Goal: Obtain resource: Obtain resource

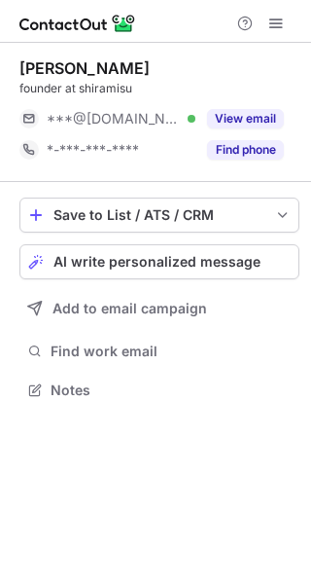
scroll to position [10, 10]
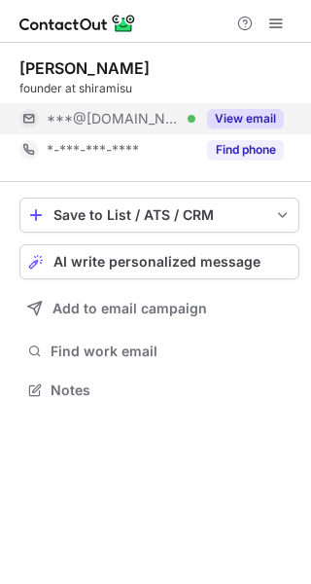
click at [256, 109] on button "View email" at bounding box center [245, 118] width 77 height 19
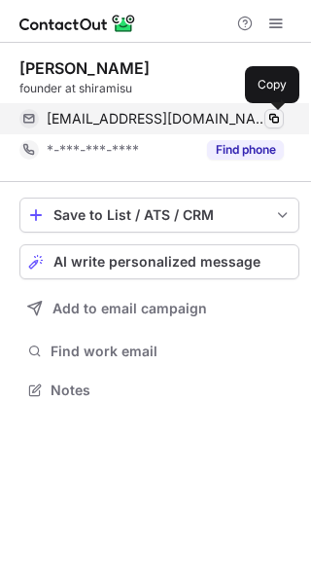
click at [273, 118] on span at bounding box center [275, 119] width 16 height 16
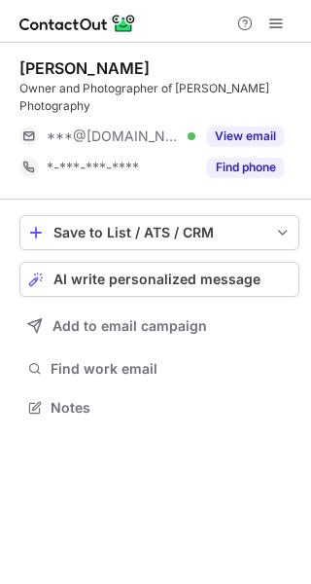
scroll to position [393, 311]
click at [239, 131] on button "View email" at bounding box center [245, 136] width 77 height 19
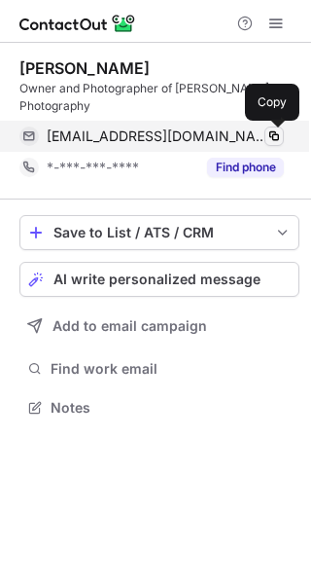
click at [275, 134] on span at bounding box center [275, 136] width 16 height 16
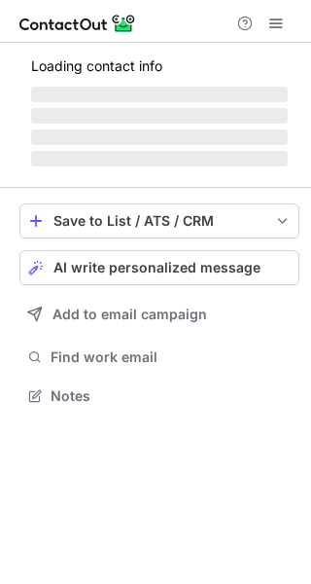
scroll to position [10, 10]
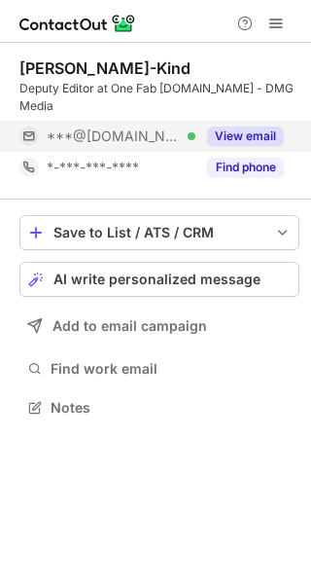
click at [255, 127] on button "View email" at bounding box center [245, 136] width 77 height 19
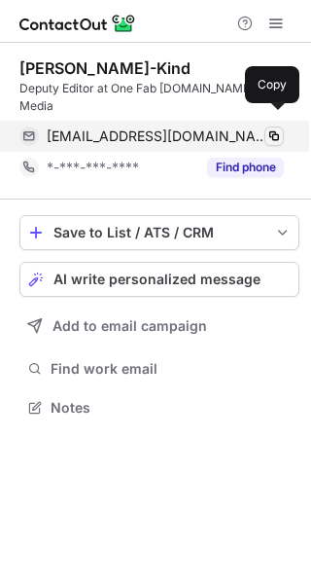
click at [273, 128] on span at bounding box center [275, 136] width 16 height 16
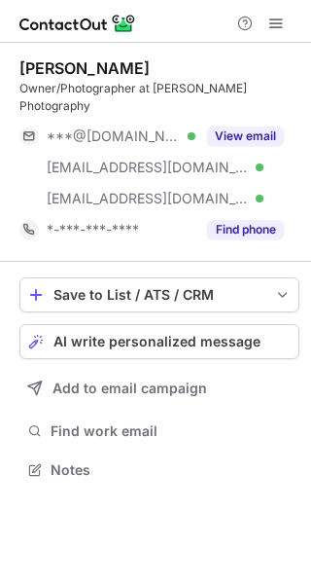
scroll to position [455, 311]
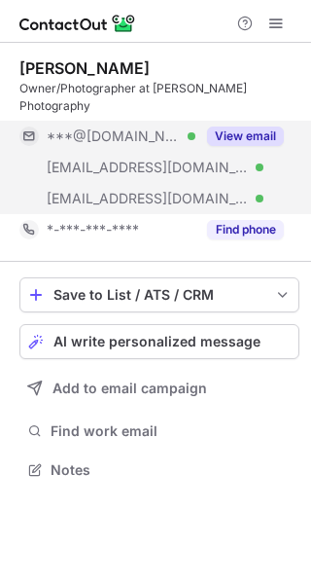
click at [252, 139] on button "View email" at bounding box center [245, 136] width 77 height 19
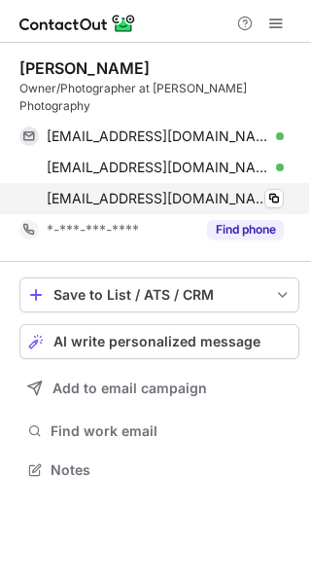
click at [284, 204] on div "info@cassievalente.com Verified Copy" at bounding box center [151, 198] width 265 height 31
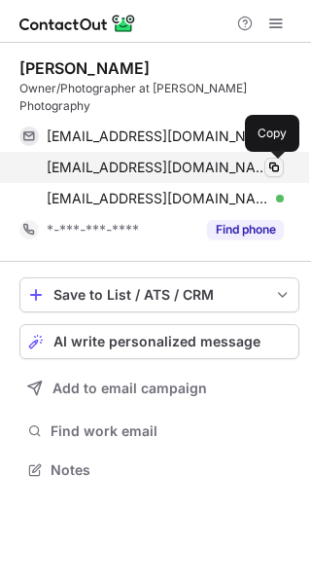
click at [269, 163] on span at bounding box center [275, 168] width 16 height 16
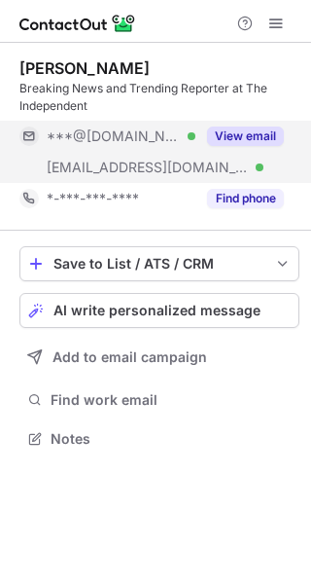
scroll to position [424, 311]
click at [243, 131] on button "View email" at bounding box center [245, 136] width 77 height 19
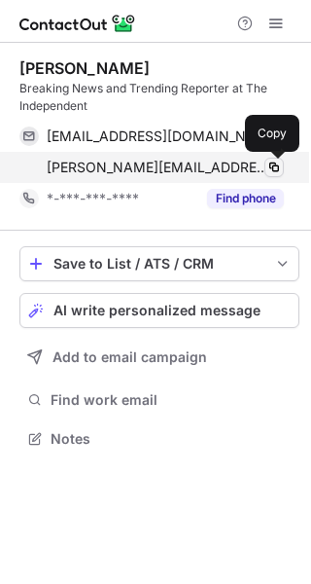
click at [273, 167] on span at bounding box center [275, 168] width 16 height 16
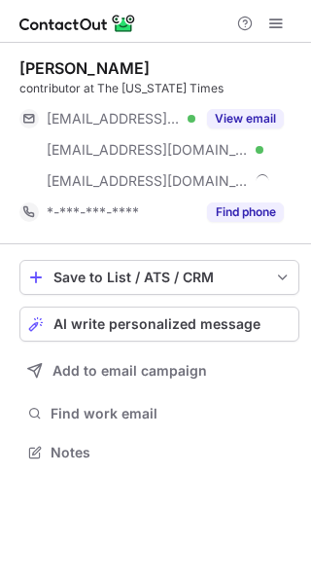
scroll to position [438, 311]
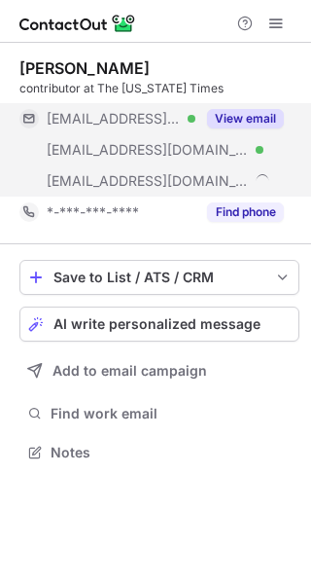
click at [272, 104] on div "View email" at bounding box center [240, 118] width 89 height 31
